Goal: Information Seeking & Learning: Understand process/instructions

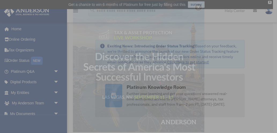
click at [166, 96] on img at bounding box center [139, 67] width 132 height 132
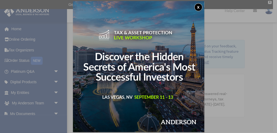
click at [200, 7] on button "x" at bounding box center [199, 7] width 8 height 8
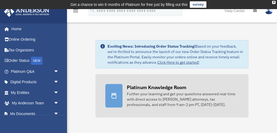
click at [167, 96] on div "Further your learning and get your questions answered real-time with direct acc…" at bounding box center [183, 100] width 112 height 16
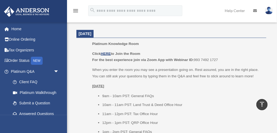
scroll to position [246, 0]
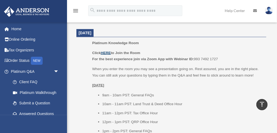
click at [108, 54] on u "HERE" at bounding box center [106, 53] width 10 height 4
click at [269, 12] on img at bounding box center [269, 11] width 8 height 8
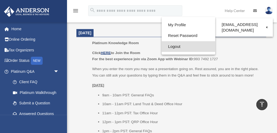
click at [168, 50] on link "Logout" at bounding box center [189, 46] width 54 height 11
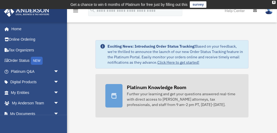
click at [168, 90] on div "Platinum Knowledge Room" at bounding box center [157, 87] width 60 height 7
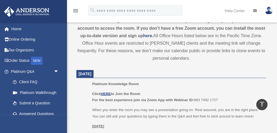
scroll to position [208, 0]
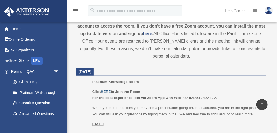
click at [104, 92] on u "HERE" at bounding box center [106, 92] width 10 height 4
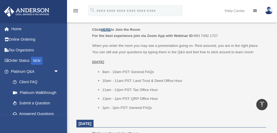
scroll to position [270, 0]
click at [271, 11] on img at bounding box center [269, 11] width 8 height 8
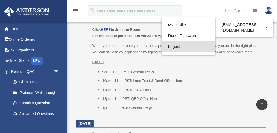
click at [181, 47] on link "Logout" at bounding box center [189, 46] width 54 height 11
